Goal: Information Seeking & Learning: Learn about a topic

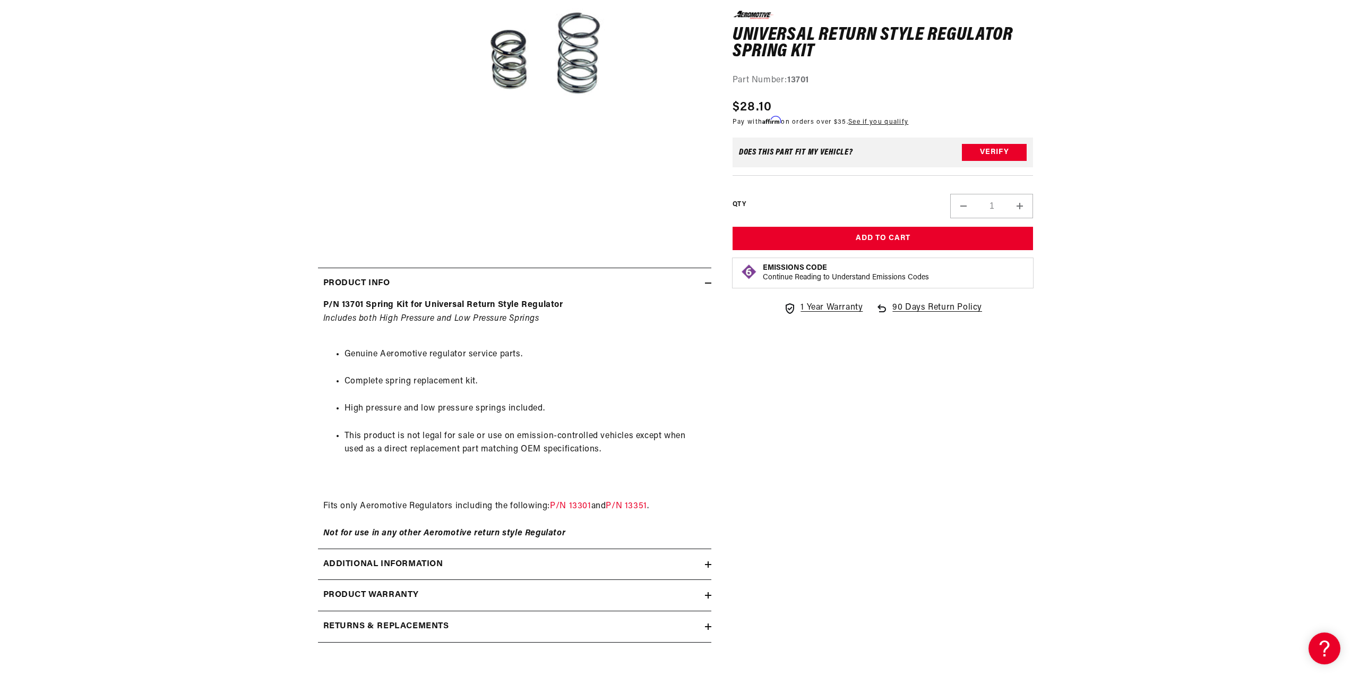
scroll to position [319, 0]
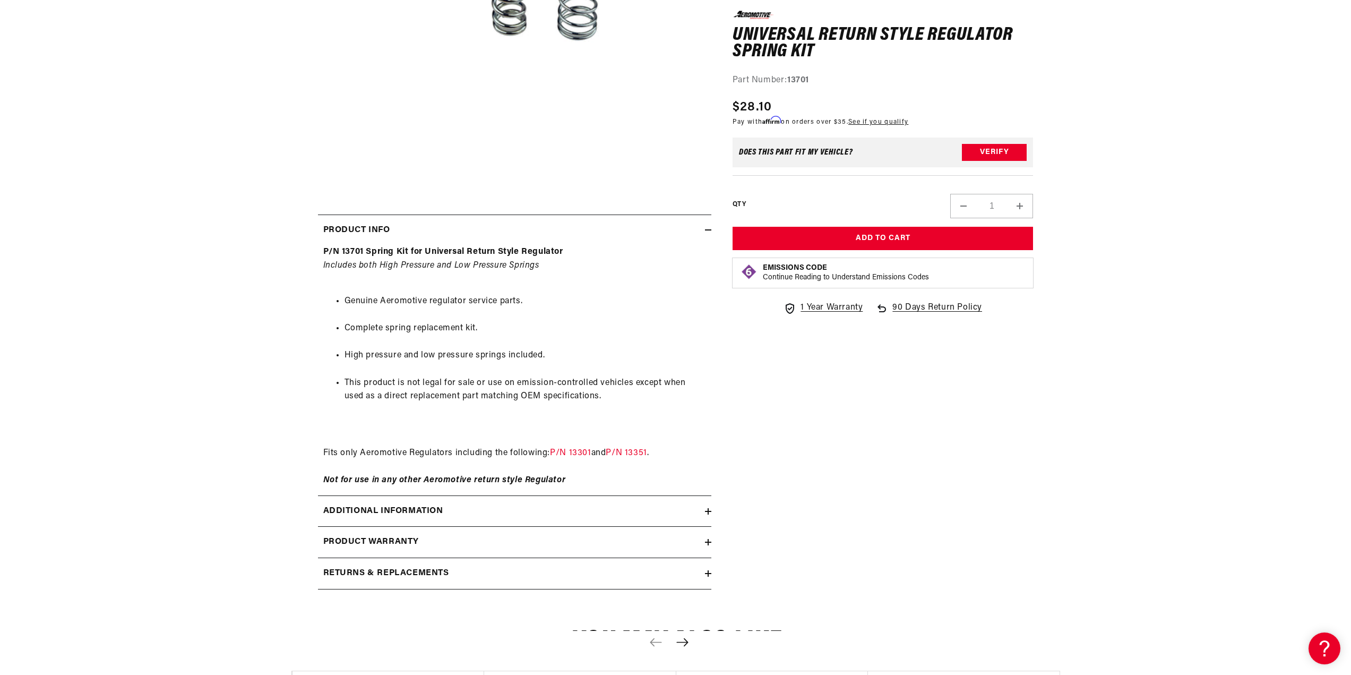
click at [382, 517] on h2 "Additional information" at bounding box center [383, 511] width 120 height 14
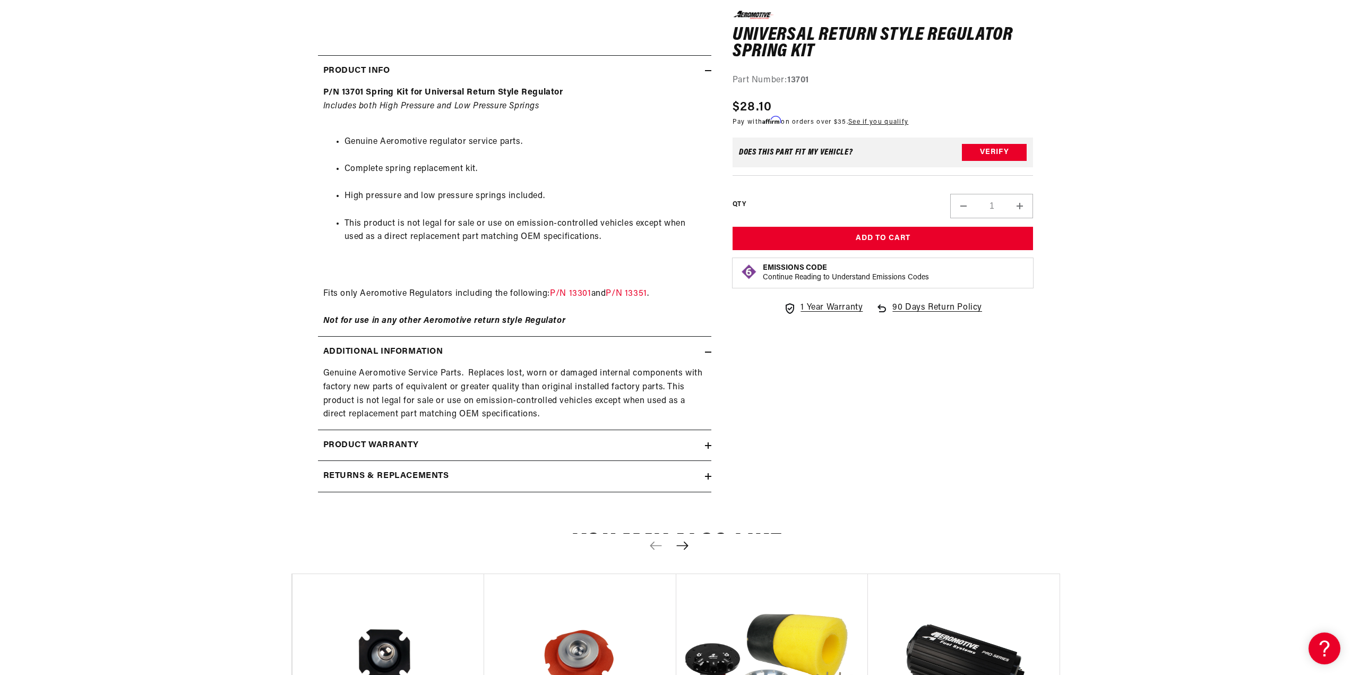
drag, startPoint x: 292, startPoint y: 495, endPoint x: 161, endPoint y: 493, distance: 130.6
click at [161, 494] on section "0.0 star rating Write a review Universal Return Style Regulator Spring Kit Univ…" at bounding box center [675, 84] width 1351 height 850
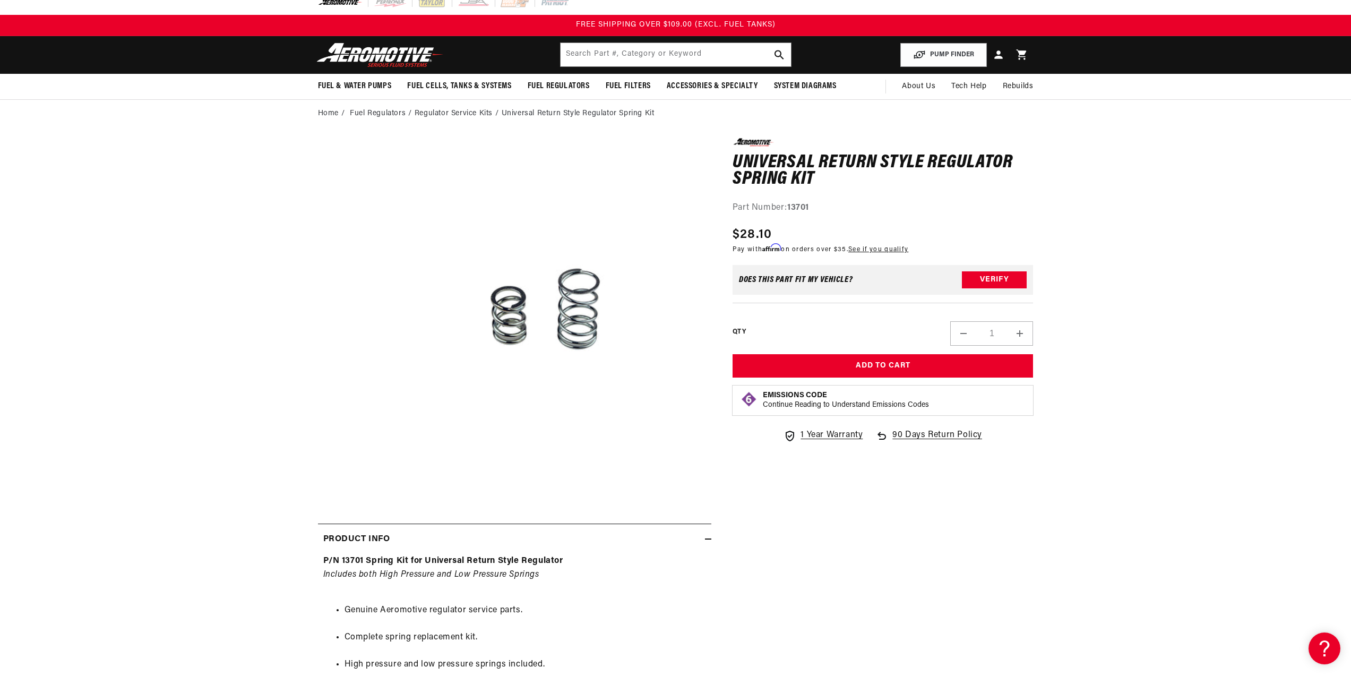
scroll to position [0, 0]
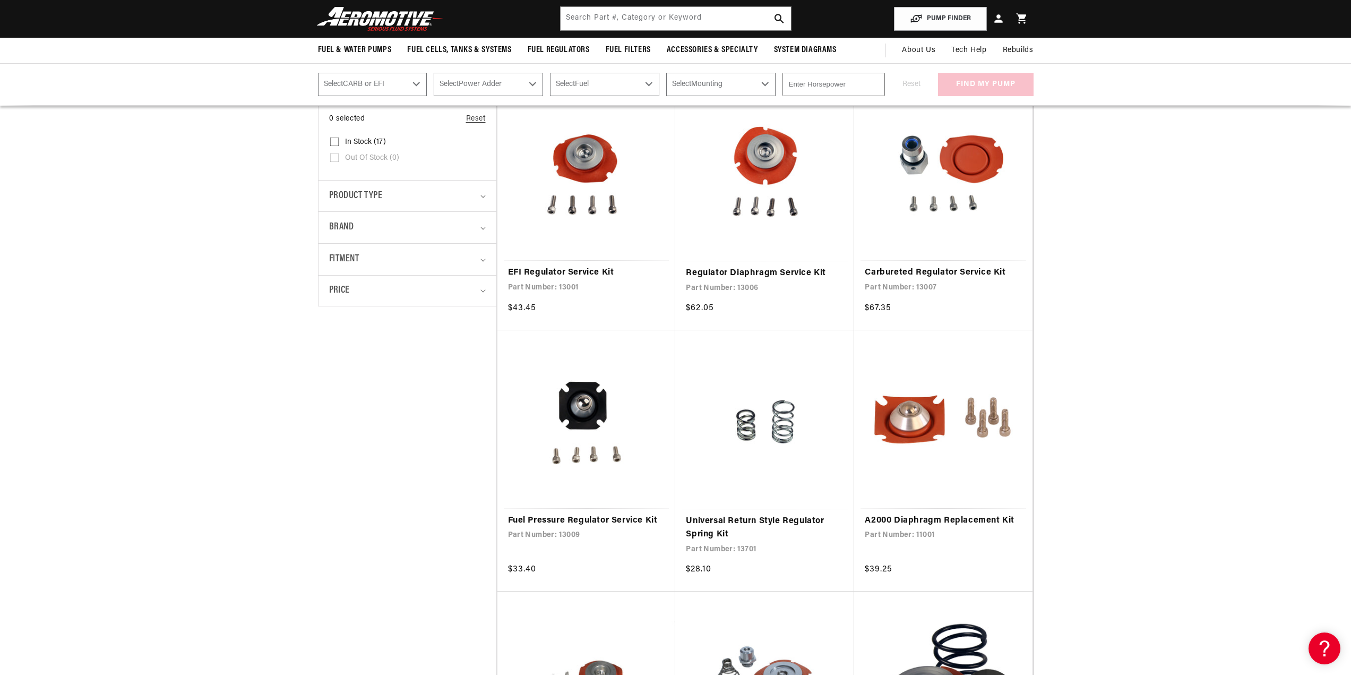
scroll to position [159, 0]
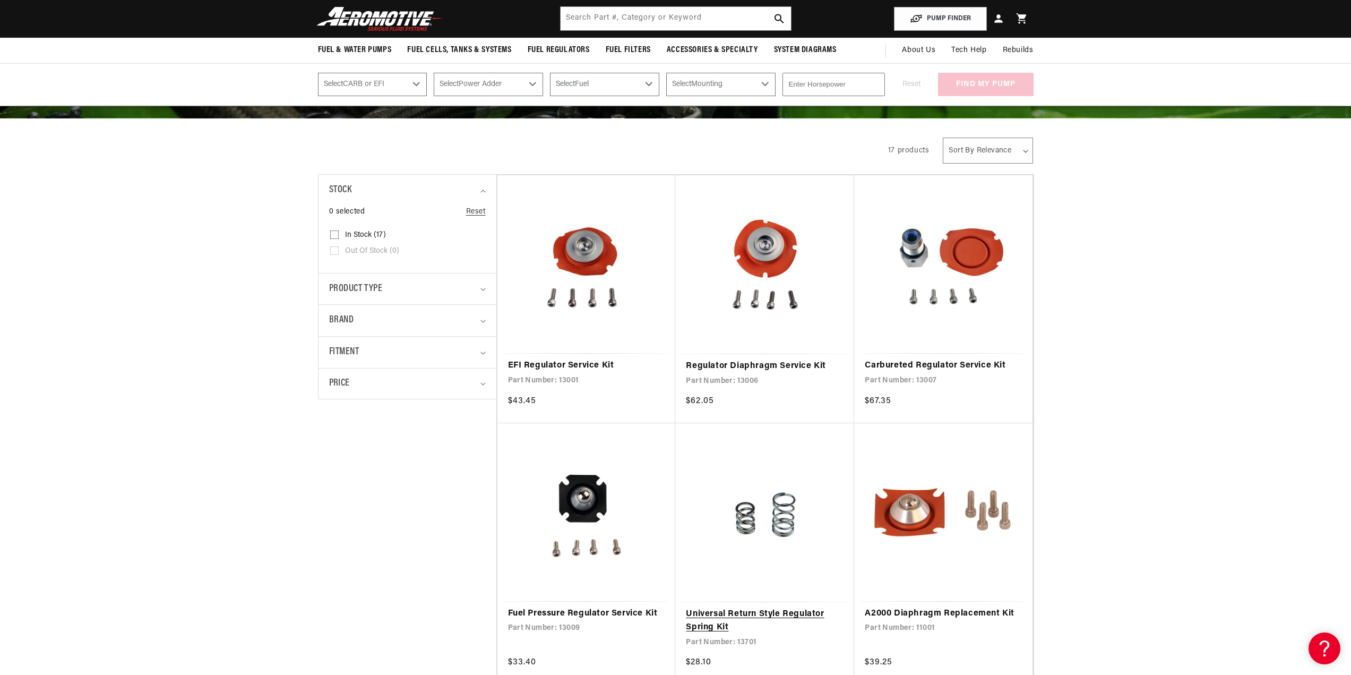
click at [786, 607] on link "Universal Return Style Regulator Spring Kit" at bounding box center [765, 620] width 158 height 27
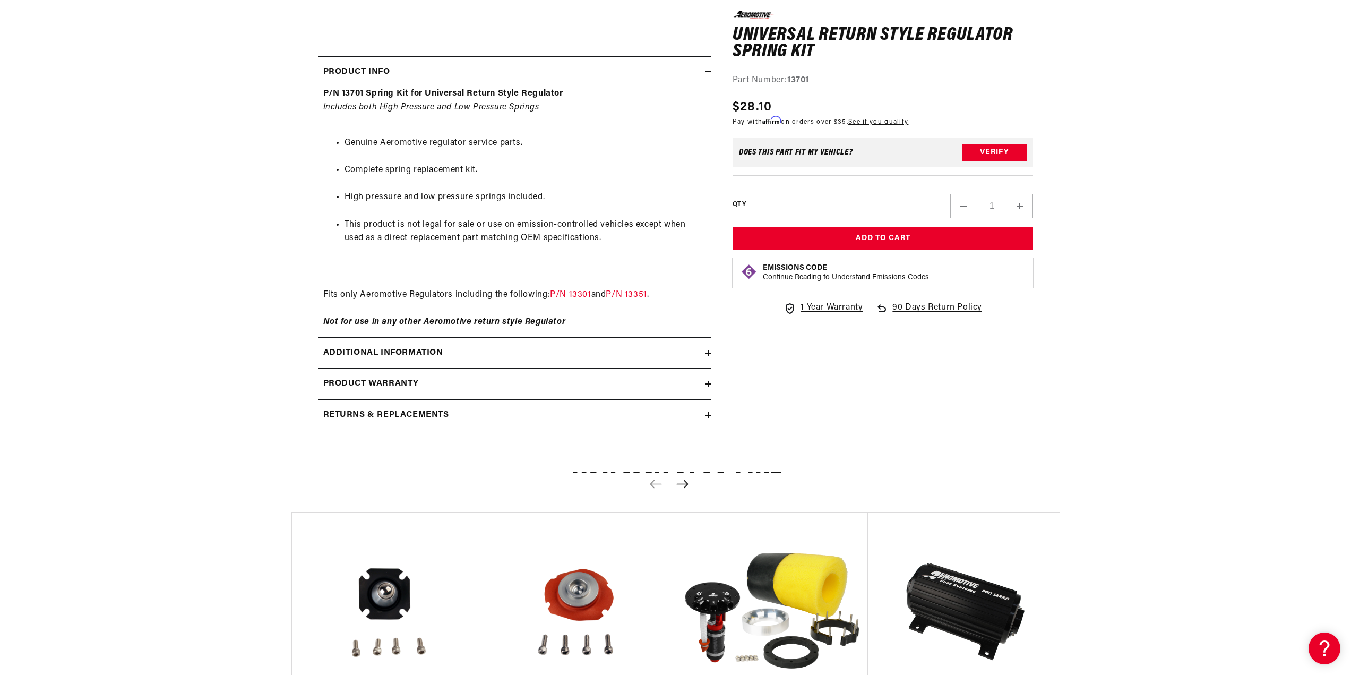
scroll to position [478, 0]
click at [676, 485] on icon "Next slide" at bounding box center [682, 482] width 13 height 9
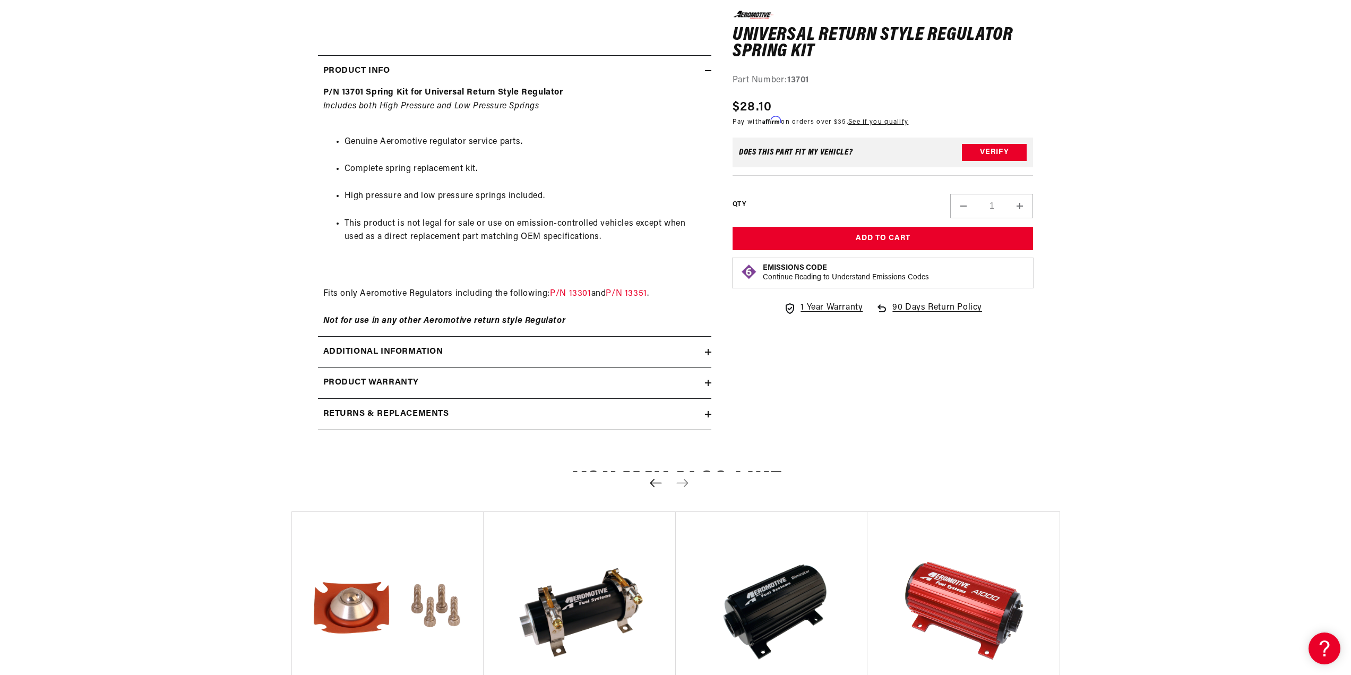
click at [657, 487] on button "Previous slide" at bounding box center [656, 483] width 23 height 23
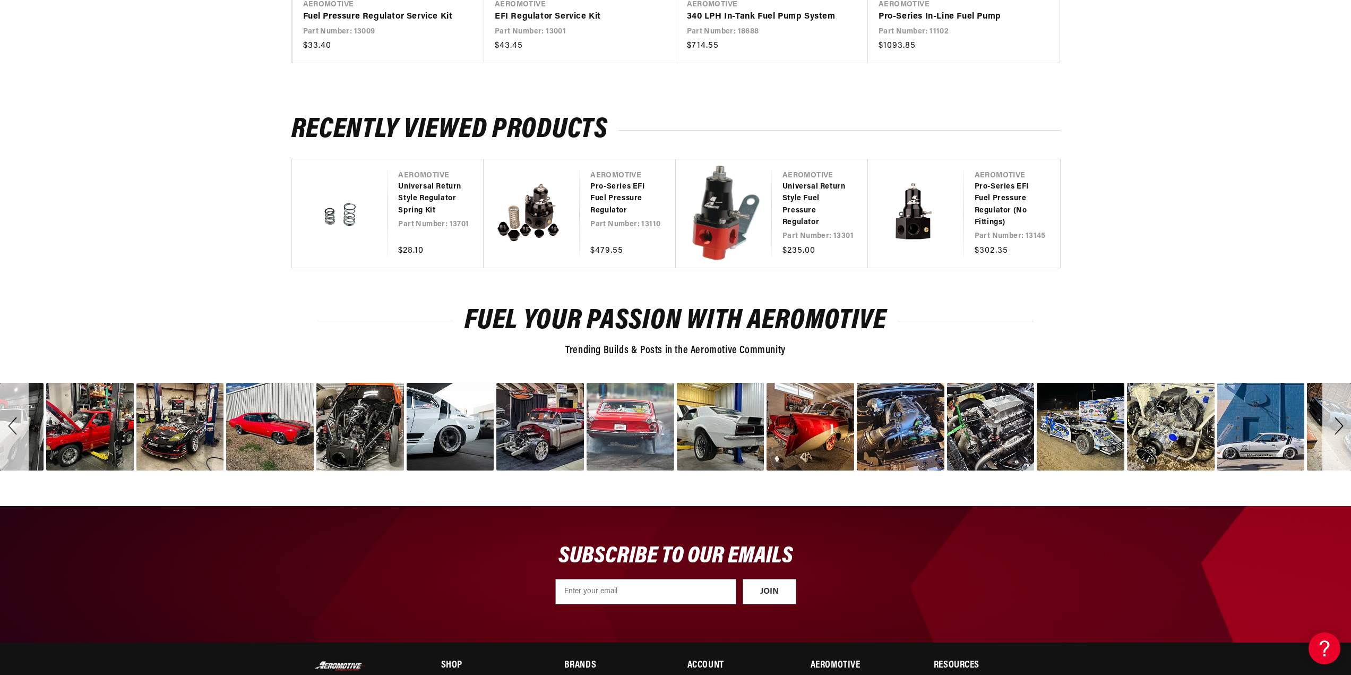
scroll to position [1221, 0]
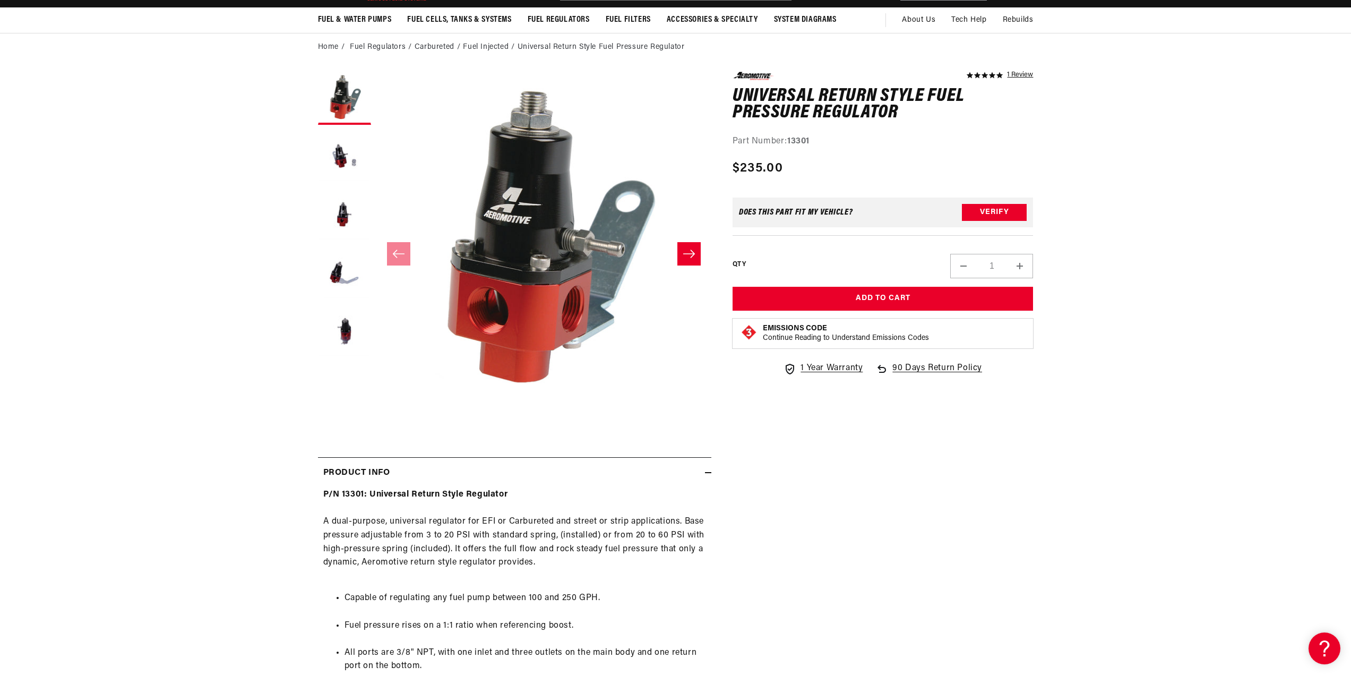
scroll to position [106, 0]
